Goal: Task Accomplishment & Management: Use online tool/utility

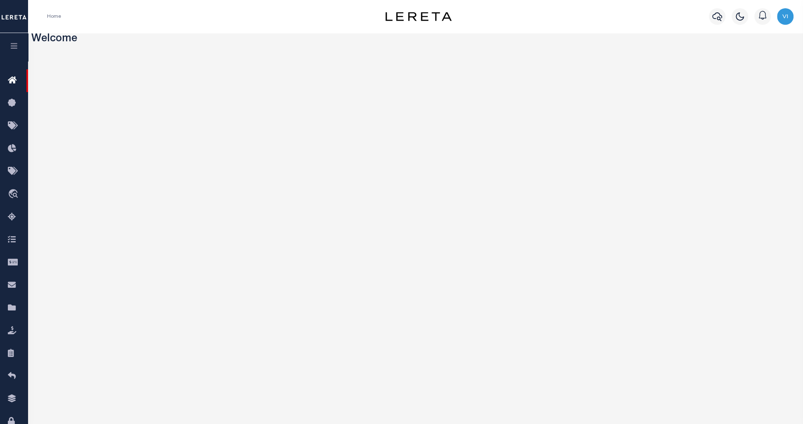
click at [12, 48] on icon "button" at bounding box center [13, 45] width 9 height 7
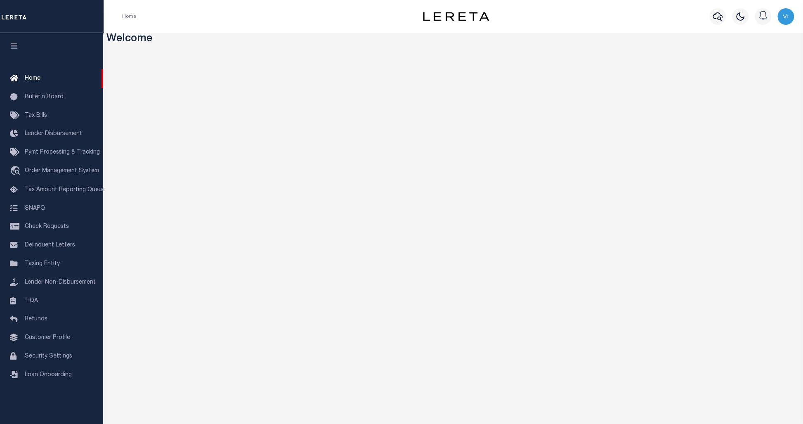
click at [17, 45] on icon "button" at bounding box center [13, 45] width 9 height 7
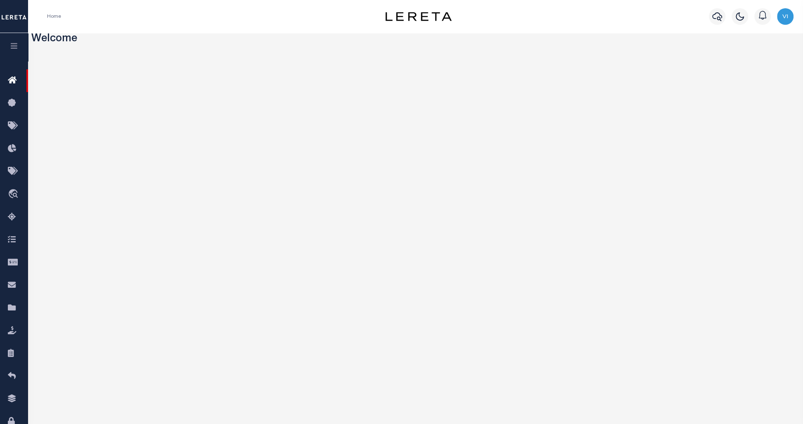
click at [18, 49] on icon "button" at bounding box center [13, 45] width 9 height 7
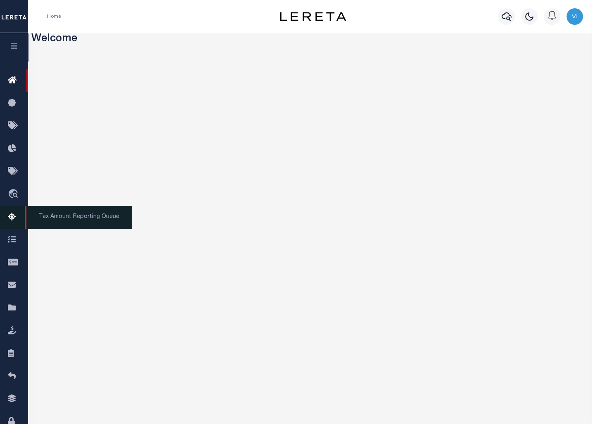
click at [8, 216] on icon at bounding box center [14, 217] width 13 height 10
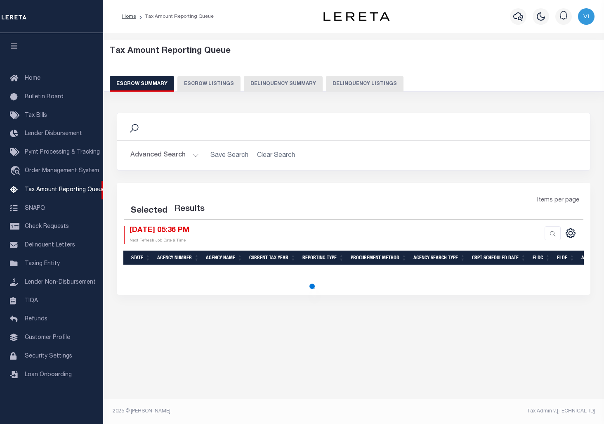
select select "100"
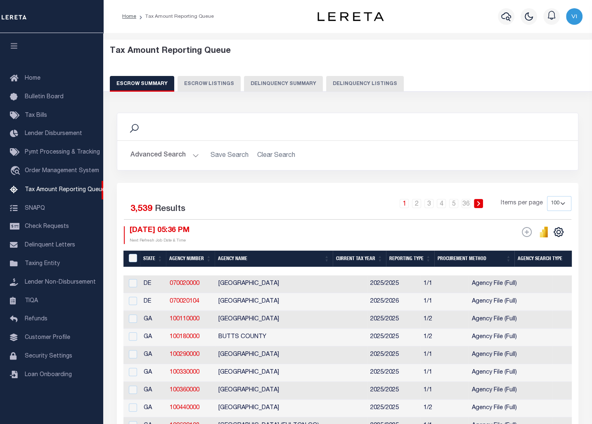
click at [407, 127] on div "Search" at bounding box center [347, 127] width 447 height 14
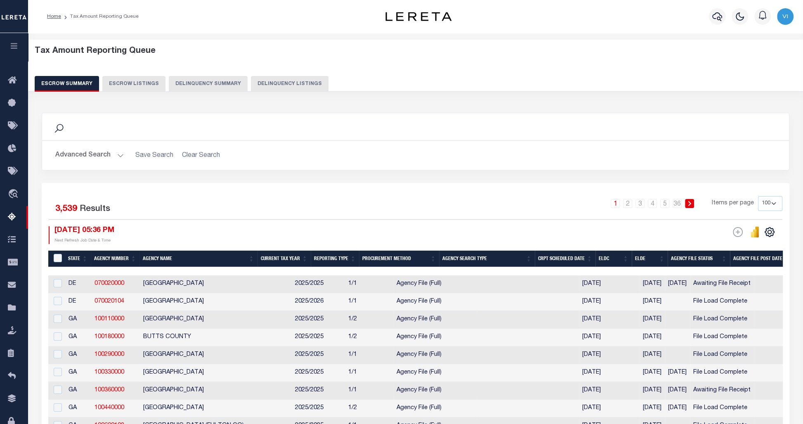
click at [398, 116] on div "Search" at bounding box center [415, 126] width 747 height 27
click at [13, 51] on button "button" at bounding box center [14, 47] width 28 height 28
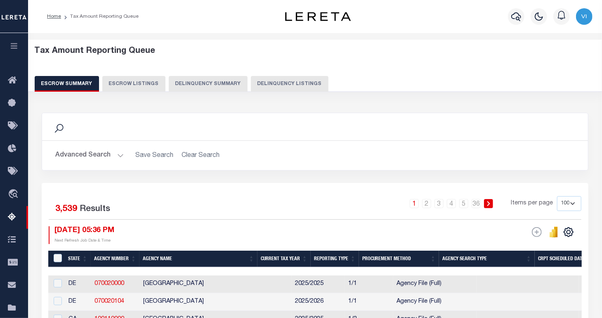
click at [7, 47] on button "button" at bounding box center [14, 47] width 28 height 28
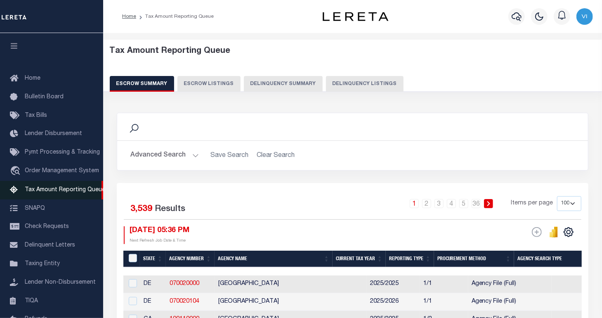
click at [79, 191] on span "Tax Amount Reporting Queue" at bounding box center [65, 190] width 80 height 6
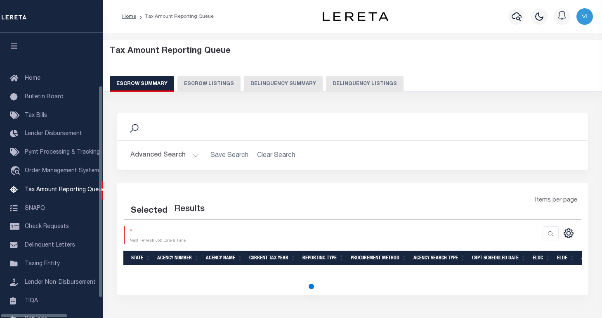
select select "100"
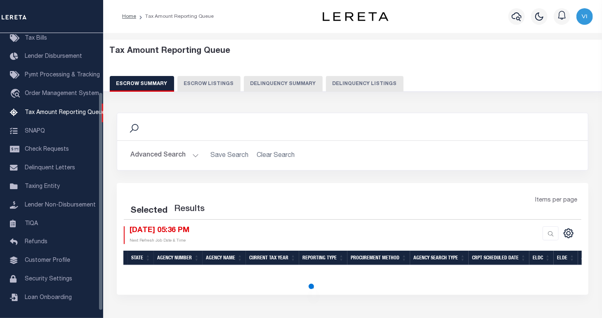
select select "100"
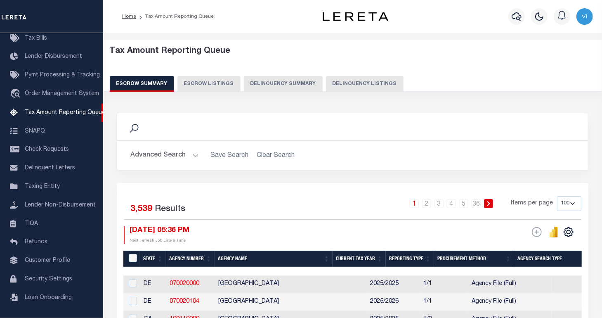
click at [369, 125] on div "Search" at bounding box center [353, 127] width 458 height 14
click at [71, 116] on span "Tax Amount Reporting Queue" at bounding box center [65, 113] width 80 height 6
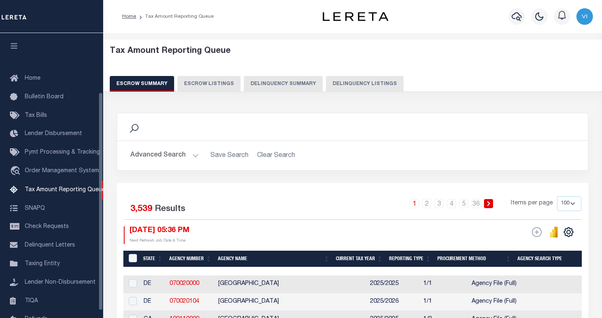
select select "100"
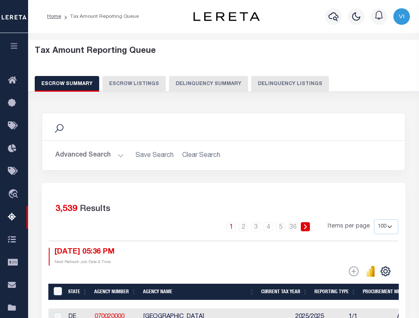
click at [307, 180] on div "Search Advanced Search Save Search Clear Search In In" at bounding box center [223, 148] width 376 height 70
click at [16, 47] on icon "button" at bounding box center [13, 45] width 9 height 7
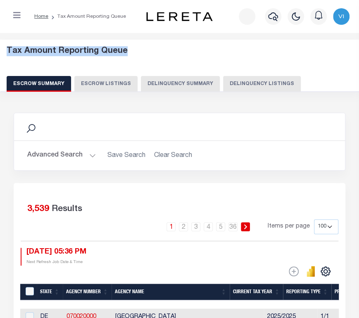
drag, startPoint x: 122, startPoint y: 51, endPoint x: 6, endPoint y: 52, distance: 116.0
click at [7, 52] on h5 "Tax Amount Reporting Queue" at bounding box center [180, 51] width 346 height 10
copy h5 "Tax Amount Reporting Queue"
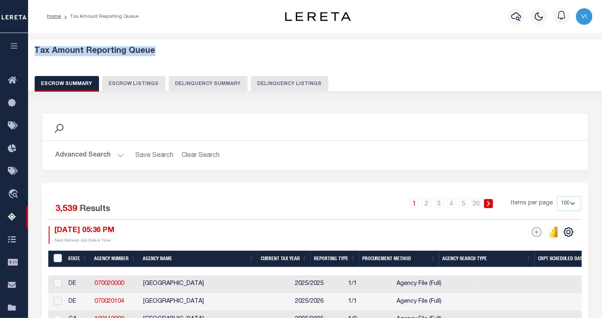
scroll to position [62, 0]
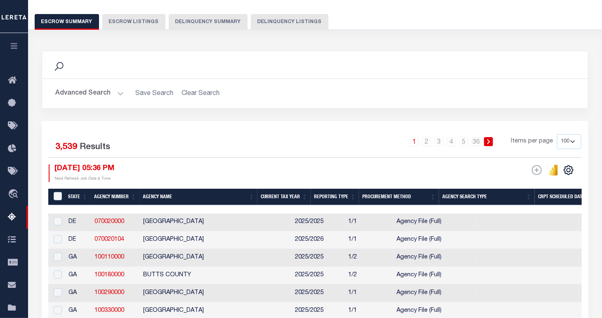
click at [212, 24] on button "Delinquency Summary" at bounding box center [208, 22] width 79 height 16
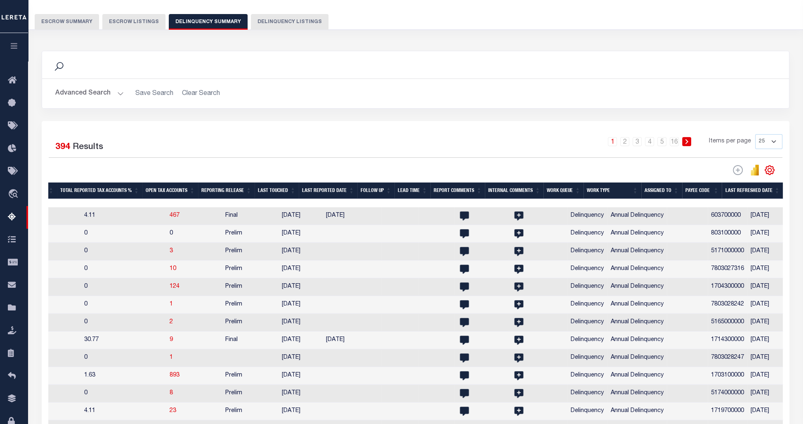
scroll to position [0, 655]
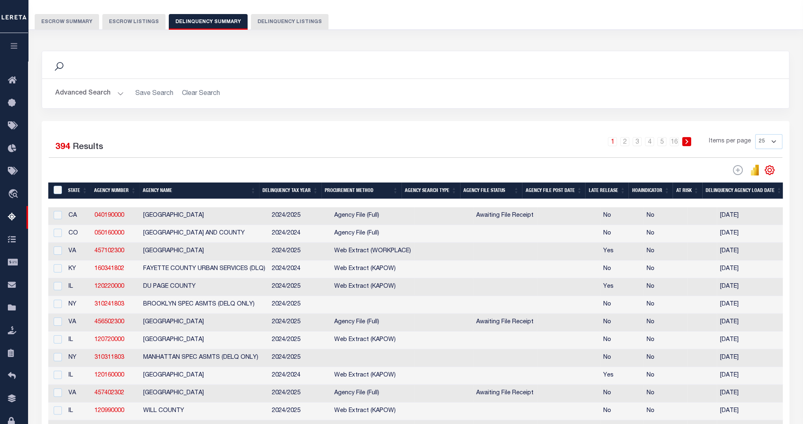
click at [70, 88] on button "Advanced Search" at bounding box center [89, 93] width 69 height 16
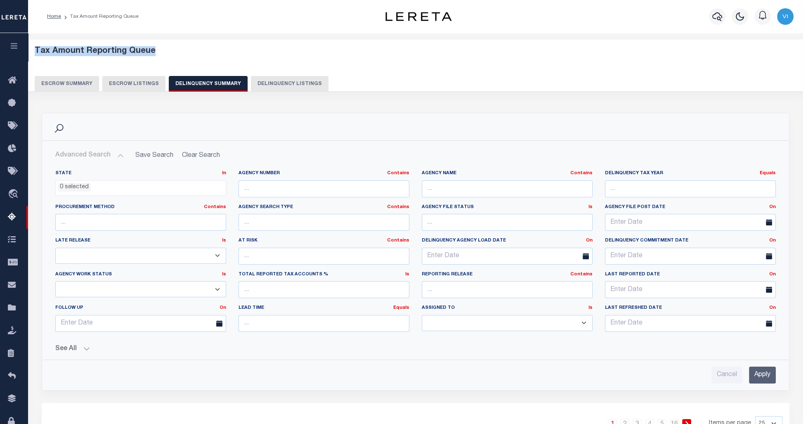
click at [60, 317] on button "See All" at bounding box center [415, 349] width 721 height 8
click at [20, 48] on button "button" at bounding box center [14, 47] width 28 height 28
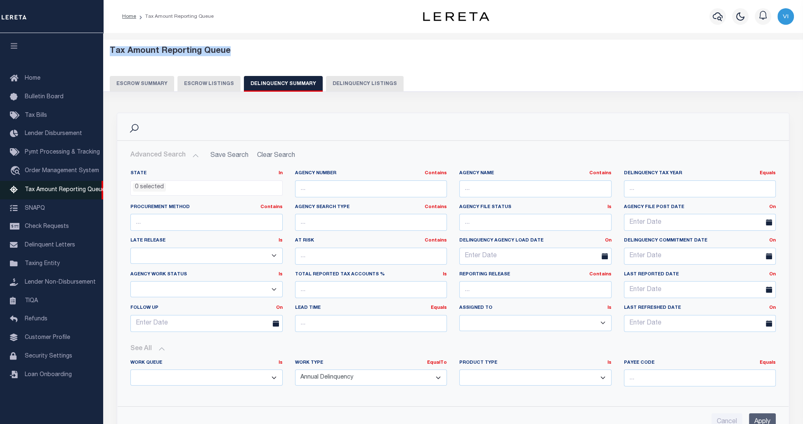
click at [86, 193] on span "Tax Amount Reporting Queue" at bounding box center [65, 190] width 80 height 6
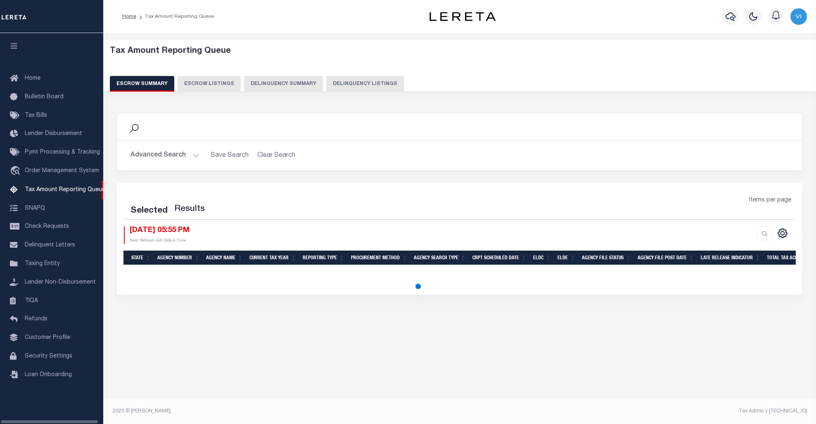
select select "100"
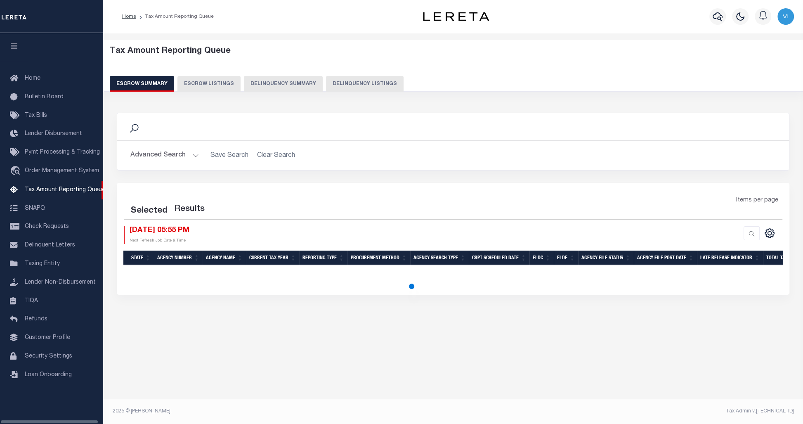
select select "100"
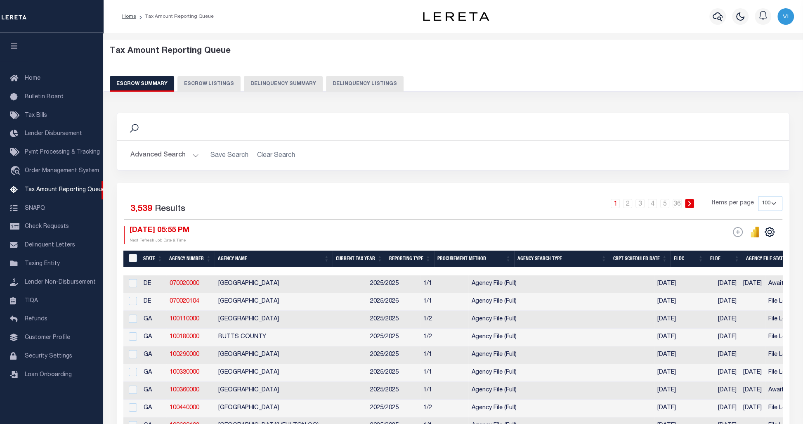
click at [281, 83] on button "Delinquency Summary" at bounding box center [283, 84] width 79 height 16
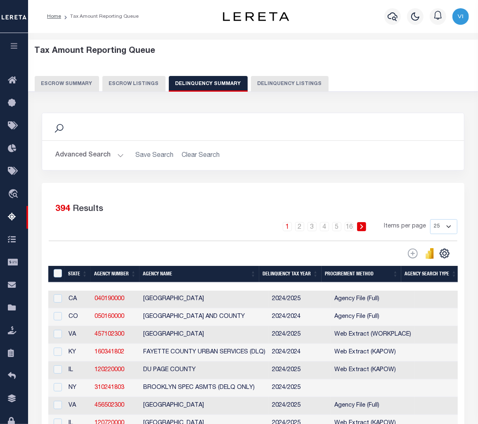
click at [341, 253] on div "DLQ Web Extract Reporting Reset" at bounding box center [253, 254] width 409 height 12
